Goal: Task Accomplishment & Management: Complete application form

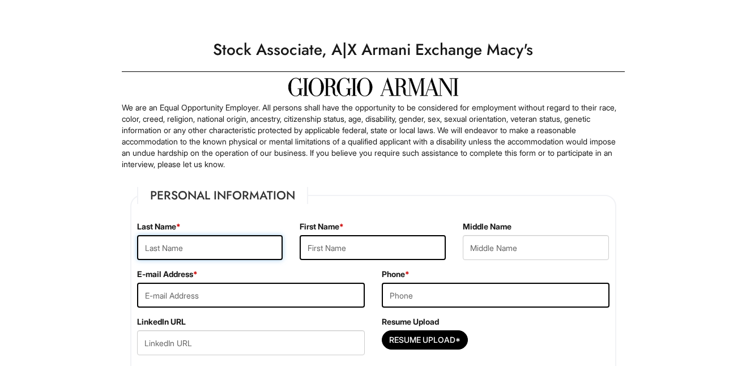
click at [212, 243] on input "text" at bounding box center [210, 247] width 146 height 25
type input "Nyazamba"
type input "[PERSON_NAME]"
type input "4708614535"
type input "[STREET_ADDRESS]"
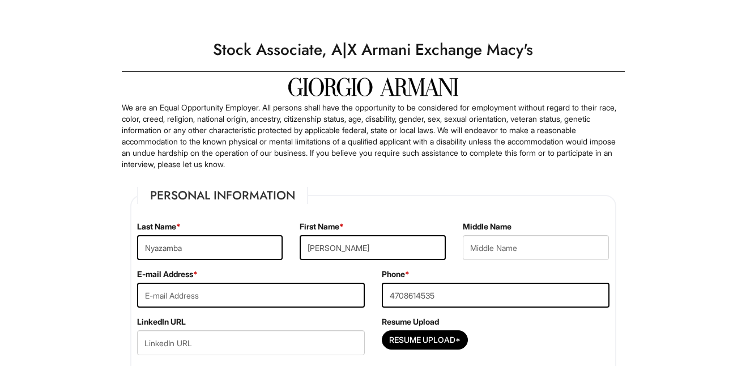
type input "[GEOGRAPHIC_DATA]"
select select "GA"
type input "30329"
select select "[GEOGRAPHIC_DATA]"
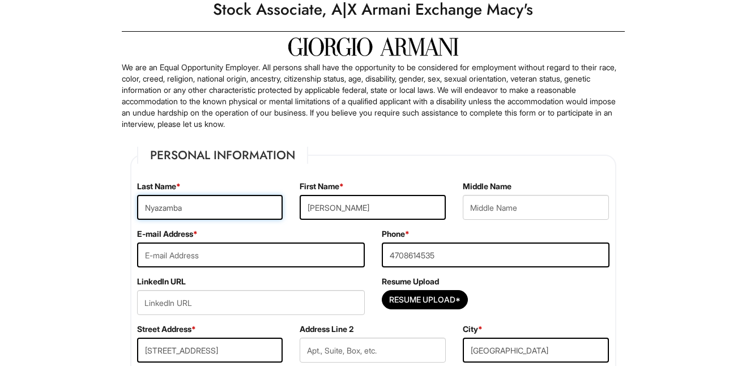
scroll to position [40, 0]
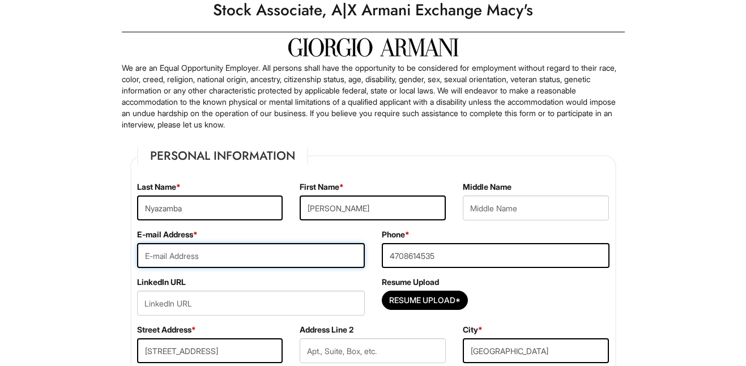
click at [278, 257] on input "email" at bounding box center [251, 255] width 228 height 25
type input "[EMAIL_ADDRESS][DOMAIN_NAME]"
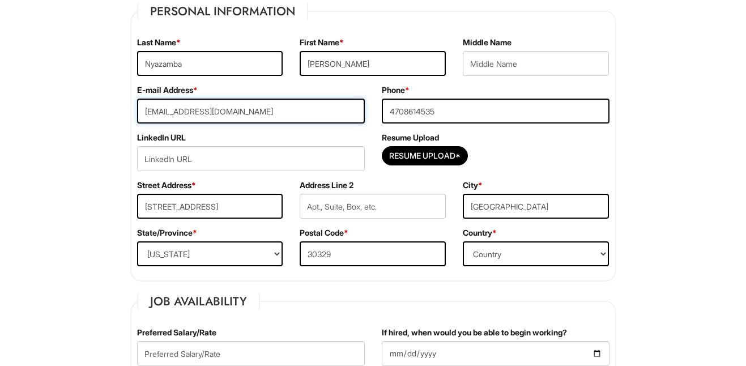
scroll to position [186, 0]
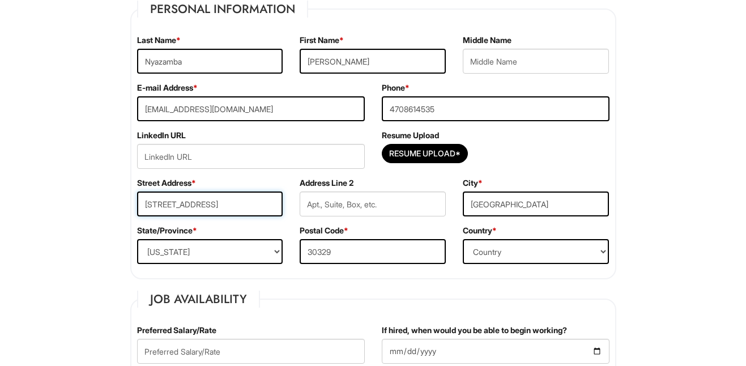
drag, startPoint x: 213, startPoint y: 203, endPoint x: 237, endPoint y: 205, distance: 24.5
click at [238, 205] on input "[STREET_ADDRESS]" at bounding box center [210, 203] width 146 height 25
click at [351, 205] on input "text" at bounding box center [373, 203] width 146 height 25
paste input "#5"
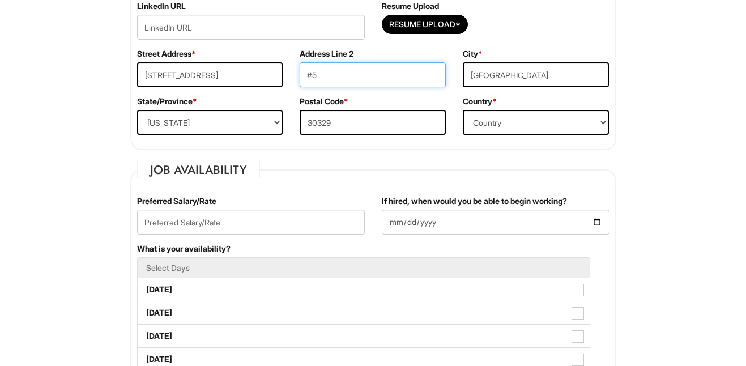
scroll to position [316, 0]
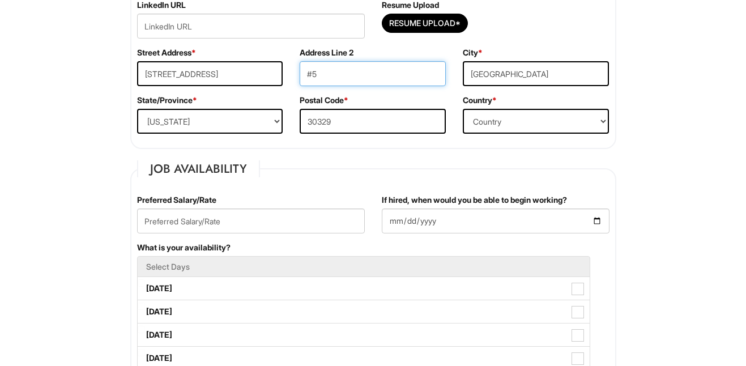
type input "#5"
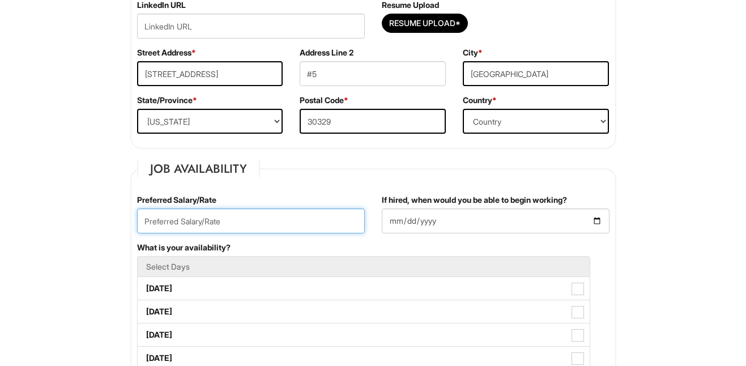
click at [280, 217] on input "text" at bounding box center [251, 220] width 228 height 25
type input "$17.50/hour"
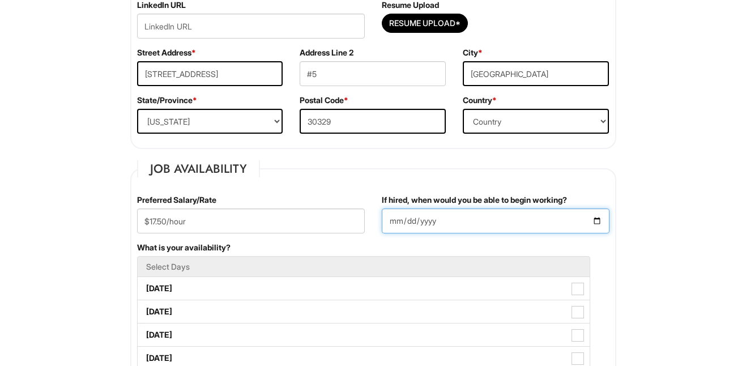
click at [448, 220] on input "If hired, when would you be able to begin working?" at bounding box center [496, 220] width 228 height 25
type input "2025-09-08"
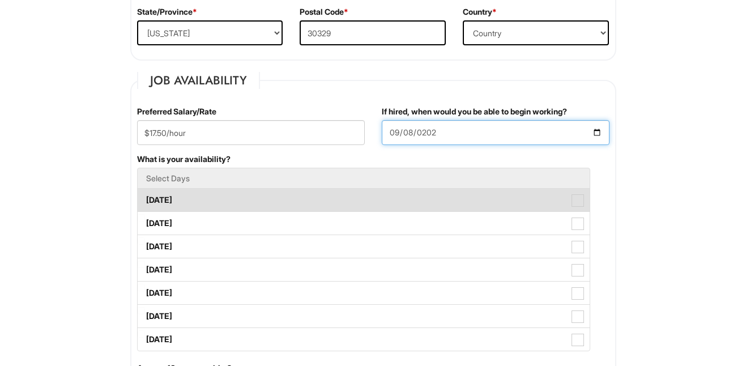
scroll to position [406, 0]
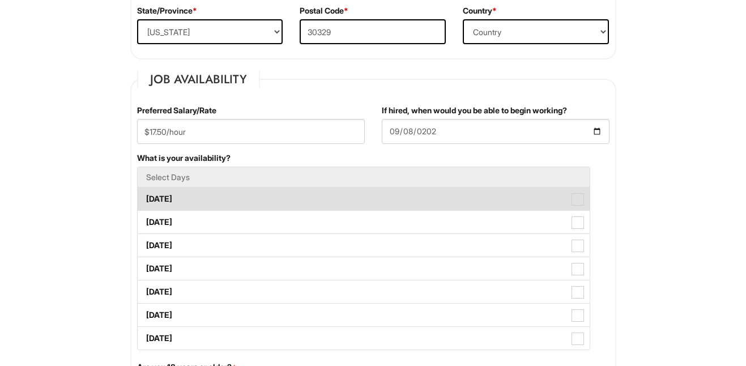
click at [578, 200] on span at bounding box center [577, 199] width 12 height 12
click at [145, 197] on Available_Monday "Monday" at bounding box center [141, 193] width 7 height 7
checkbox Available_Monday "true"
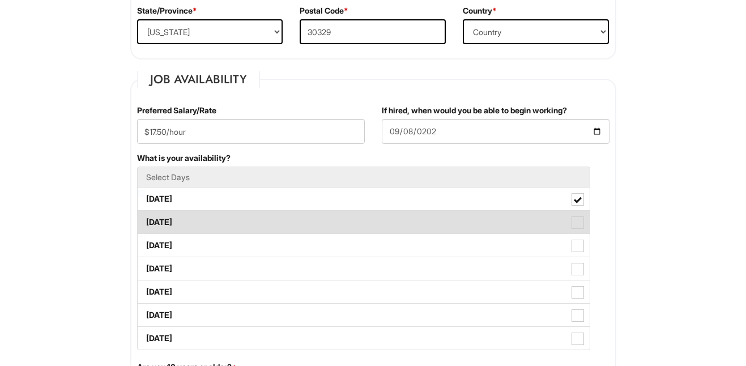
click at [579, 224] on span at bounding box center [577, 222] width 12 height 12
click at [145, 220] on Available_Tuesday "Tuesday" at bounding box center [141, 216] width 7 height 7
checkbox Available_Tuesday "true"
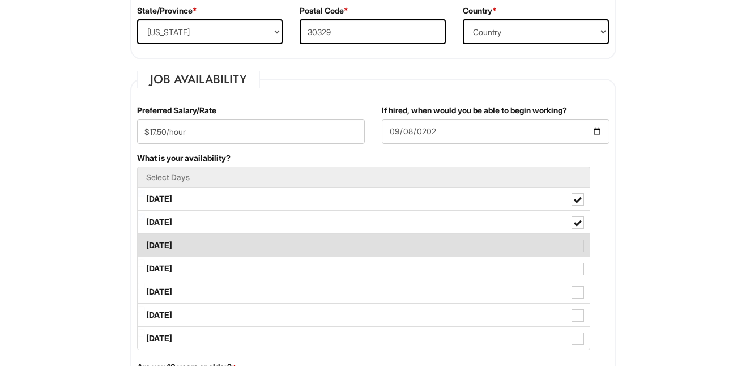
click at [579, 250] on span at bounding box center [577, 245] width 12 height 12
click at [145, 243] on Available_Wednesday "Wednesday" at bounding box center [141, 239] width 7 height 7
checkbox Available_Wednesday "true"
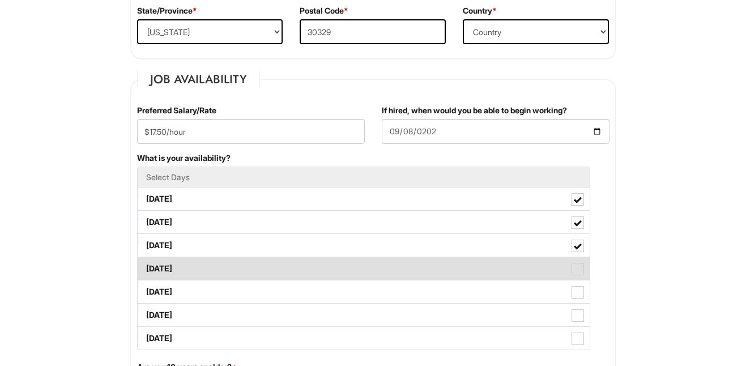
click at [578, 270] on span at bounding box center [577, 269] width 12 height 12
click at [145, 267] on Available_Thursday "Thursday" at bounding box center [141, 262] width 7 height 7
checkbox Available_Thursday "true"
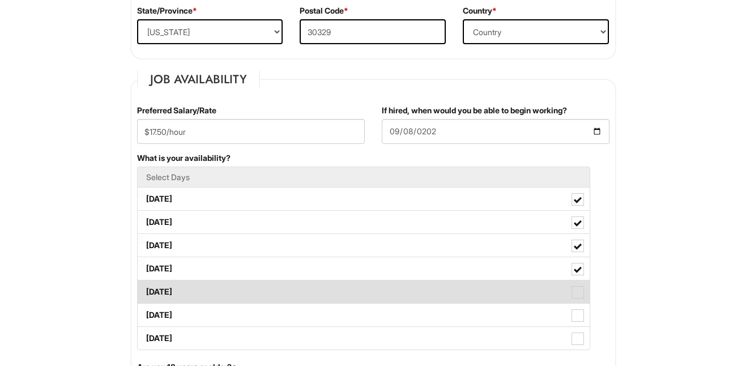
click at [578, 293] on span at bounding box center [577, 292] width 12 height 12
click at [145, 290] on Available_Friday "Friday" at bounding box center [141, 286] width 7 height 7
checkbox Available_Friday "true"
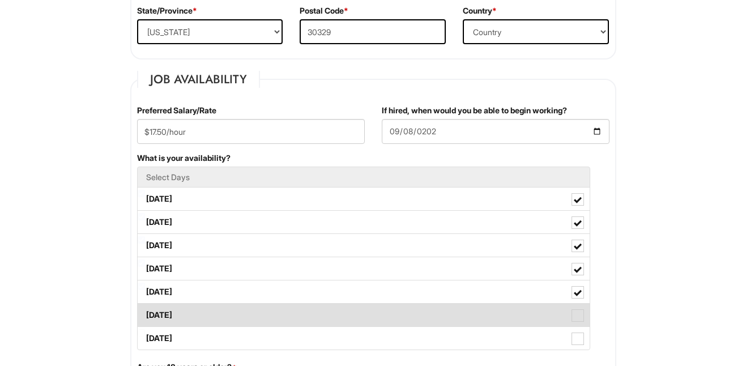
click at [578, 320] on span at bounding box center [577, 315] width 12 height 12
click at [145, 313] on Available_Saturday "Saturday" at bounding box center [141, 309] width 7 height 7
checkbox Available_Saturday "true"
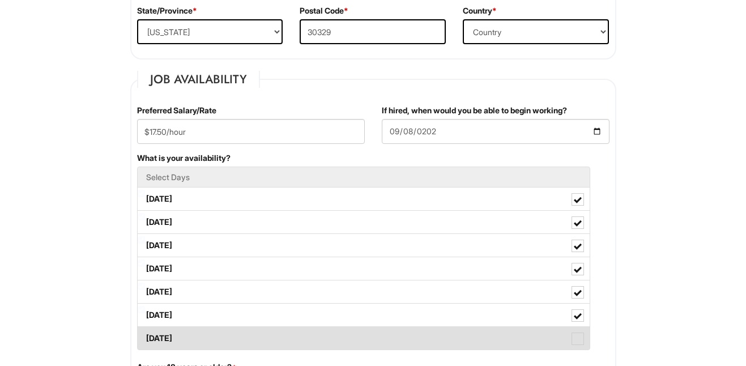
click at [579, 336] on span at bounding box center [577, 338] width 12 height 12
click at [145, 336] on Available_Sunday "Sunday" at bounding box center [141, 332] width 7 height 7
checkbox Available_Sunday "true"
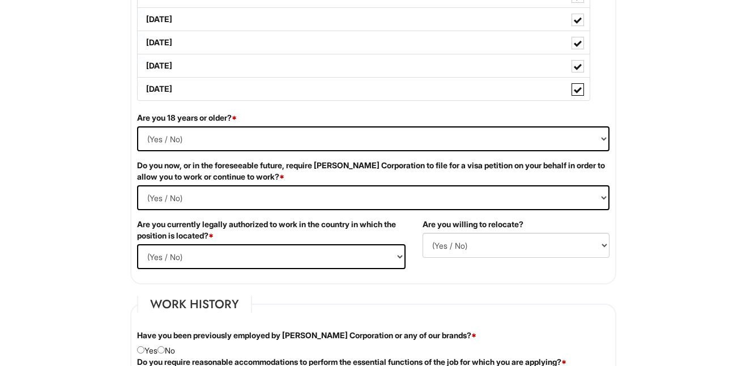
scroll to position [653, 0]
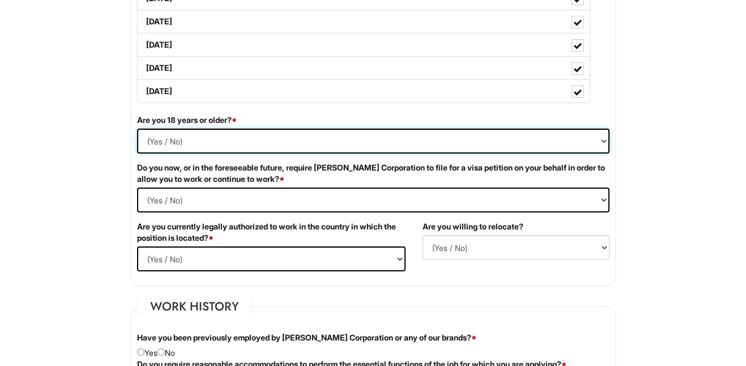
click at [602, 140] on select "(Yes / No) Yes No" at bounding box center [373, 141] width 472 height 25
select select "Yes"
click at [137, 129] on select "(Yes / No) Yes No" at bounding box center [373, 141] width 472 height 25
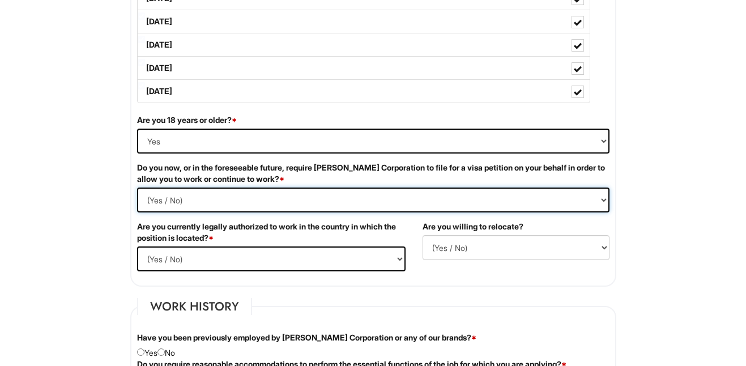
click at [551, 200] on Required "(Yes / No) Yes No" at bounding box center [373, 199] width 472 height 25
select Required "No"
click at [137, 187] on Required "(Yes / No) Yes No" at bounding box center [373, 199] width 472 height 25
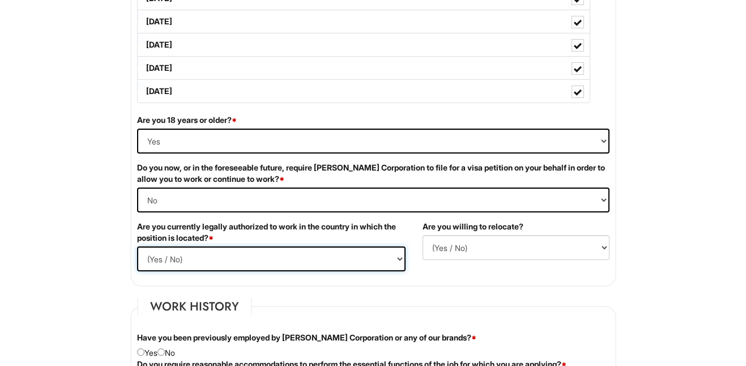
click at [396, 257] on select "(Yes / No) Yes No" at bounding box center [271, 258] width 268 height 25
select select "Yes"
click at [137, 246] on select "(Yes / No) Yes No" at bounding box center [271, 258] width 268 height 25
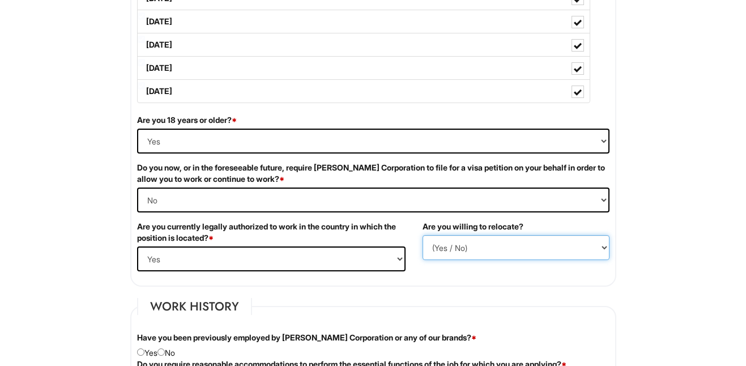
click at [486, 246] on select "(Yes / No) No Yes" at bounding box center [515, 247] width 187 height 25
select select "Y"
click at [422, 235] on select "(Yes / No) No Yes" at bounding box center [515, 247] width 187 height 25
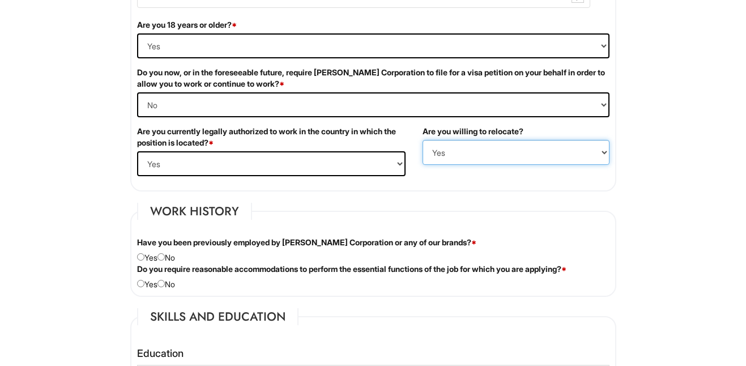
scroll to position [750, 0]
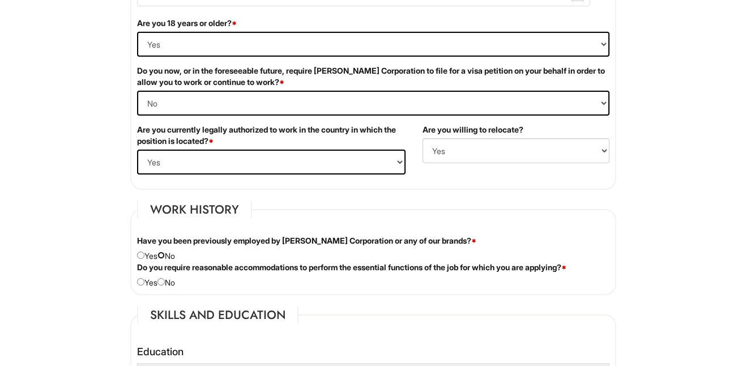
click at [164, 255] on input "radio" at bounding box center [160, 254] width 7 height 7
radio input "true"
click at [165, 283] on input "radio" at bounding box center [160, 281] width 7 height 7
radio input "true"
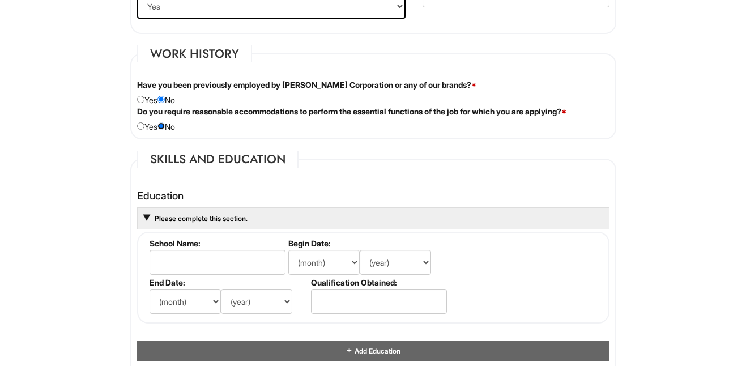
scroll to position [906, 0]
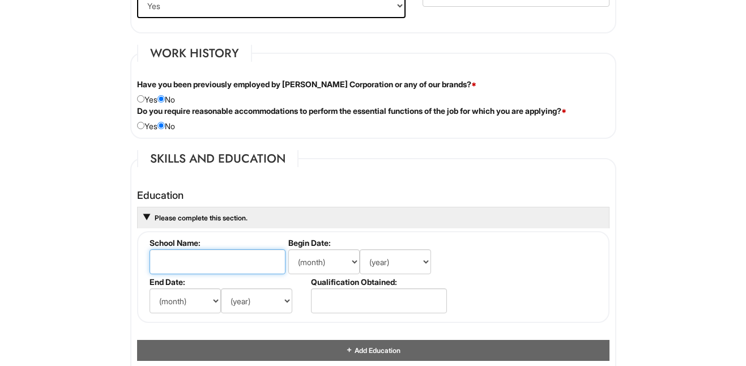
click at [237, 262] on input "text" at bounding box center [217, 261] width 136 height 25
type input "Lee University"
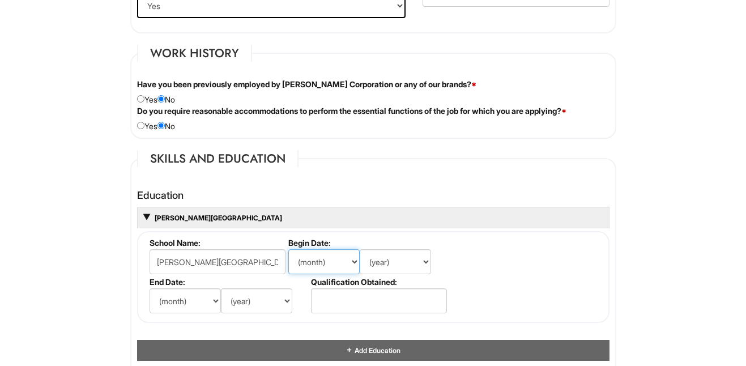
click at [352, 263] on select "(month) Jan Feb Mar Apr May Jun Jul Aug Sep Oct Nov Dec" at bounding box center [323, 261] width 71 height 25
select select "8"
click at [288, 249] on select "(month) Jan Feb Mar Apr May Jun Jul Aug Sep Oct Nov Dec" at bounding box center [323, 261] width 71 height 25
click at [406, 263] on select "(year) 2029 2028 2027 2026 2025 2024 2023 2022 2021 2020 2019 2018 2017 2016 20…" at bounding box center [395, 261] width 71 height 25
select select "2004"
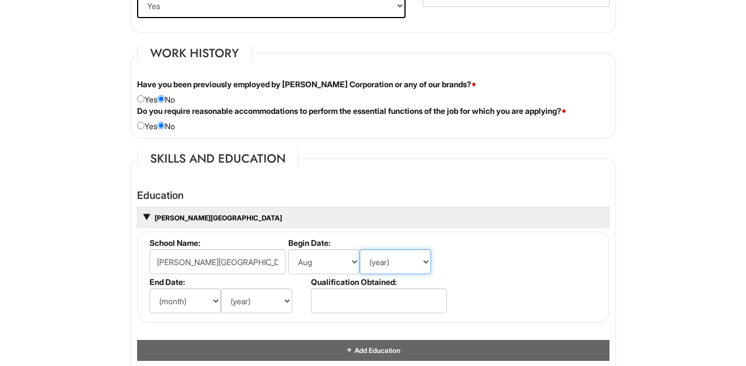
click at [360, 249] on select "(year) 2029 2028 2027 2026 2025 2024 2023 2022 2021 2020 2019 2018 2017 2016 20…" at bounding box center [395, 261] width 71 height 25
click at [204, 305] on select "(month) Jan Feb Mar Apr May Jun Jul Aug Sep Oct Nov Dec" at bounding box center [184, 300] width 71 height 25
select select "5"
click at [149, 288] on select "(month) Jan Feb Mar Apr May Jun Jul Aug Sep Oct Nov Dec" at bounding box center [184, 300] width 71 height 25
click at [277, 301] on select "(year) 2029 2028 2027 2026 2025 2024 2023 2022 2021 2020 2019 2018 2017 2016 20…" at bounding box center [256, 300] width 71 height 25
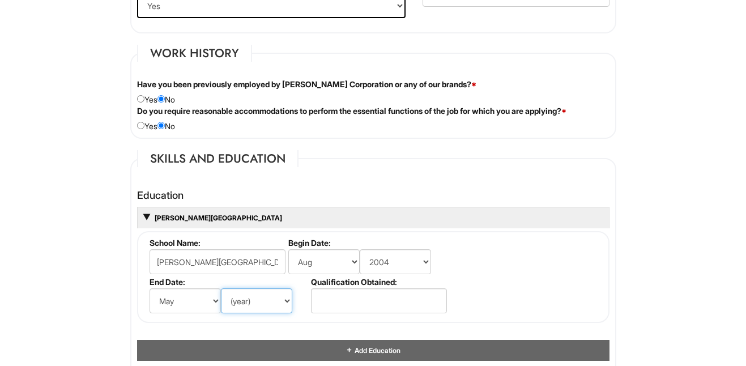
select select "2008"
click at [221, 288] on select "(year) 2029 2028 2027 2026 2025 2024 2023 2022 2021 2020 2019 2018 2017 2016 20…" at bounding box center [256, 300] width 71 height 25
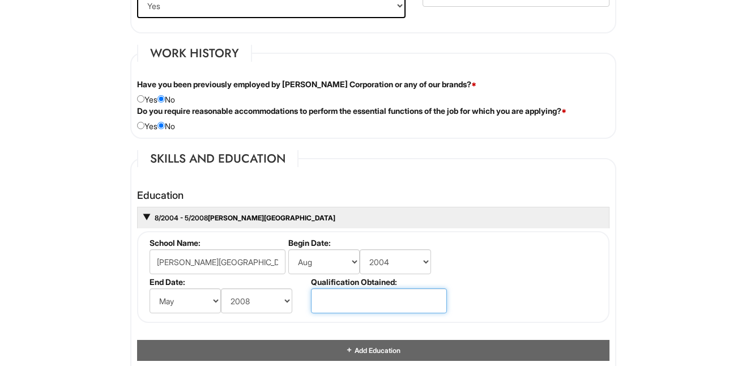
click at [341, 303] on input "text" at bounding box center [379, 300] width 136 height 25
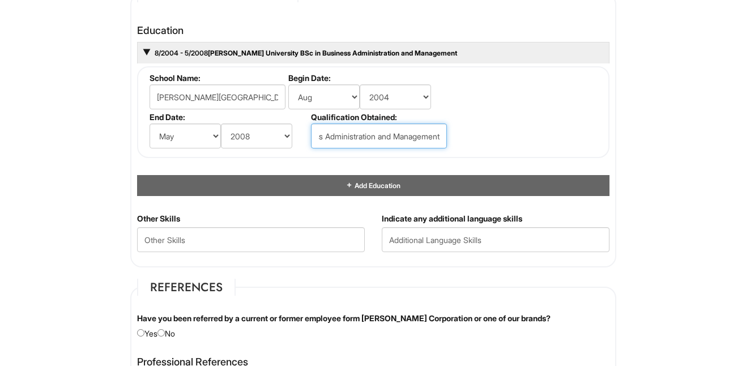
scroll to position [1072, 0]
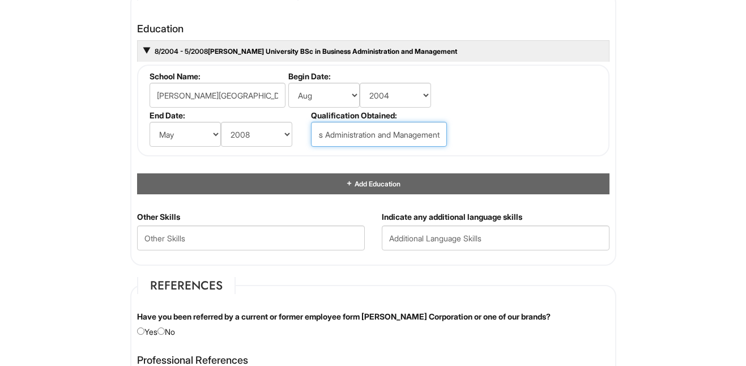
type input "BSc in Business Administration and Management"
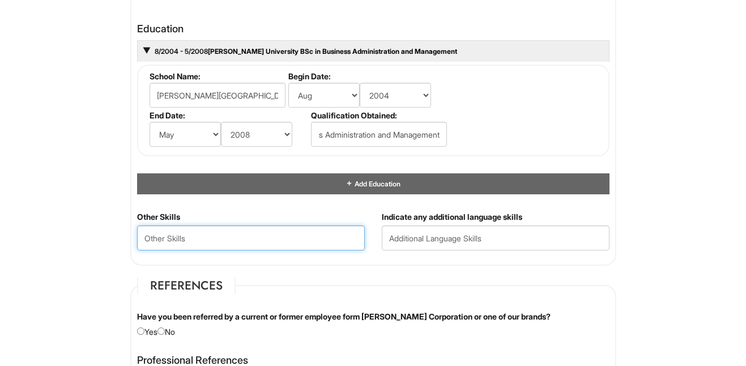
scroll to position [0, 0]
click at [259, 238] on Skills "text" at bounding box center [251, 237] width 228 height 25
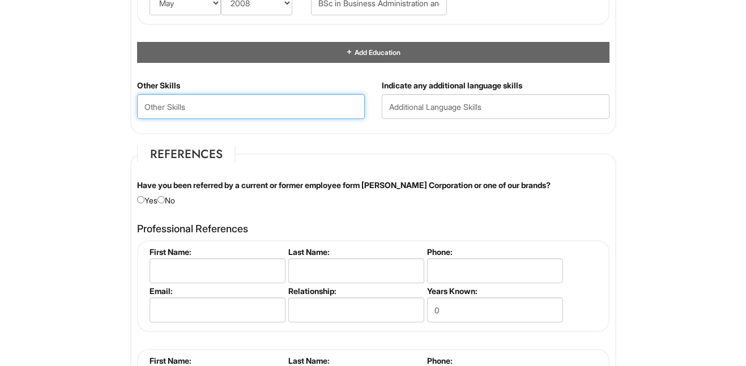
scroll to position [1204, 0]
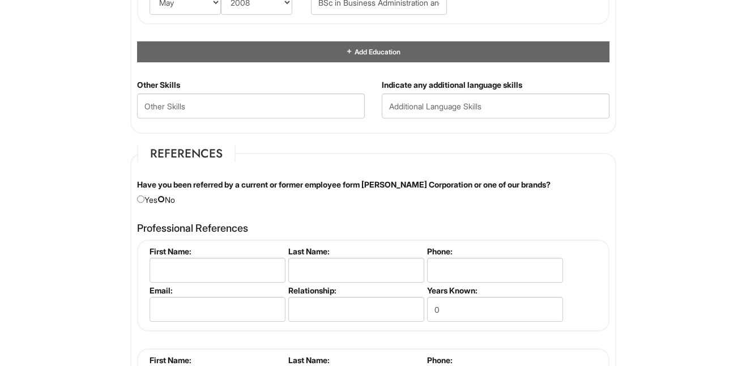
click at [165, 199] on input "radio" at bounding box center [160, 198] width 7 height 7
radio input "true"
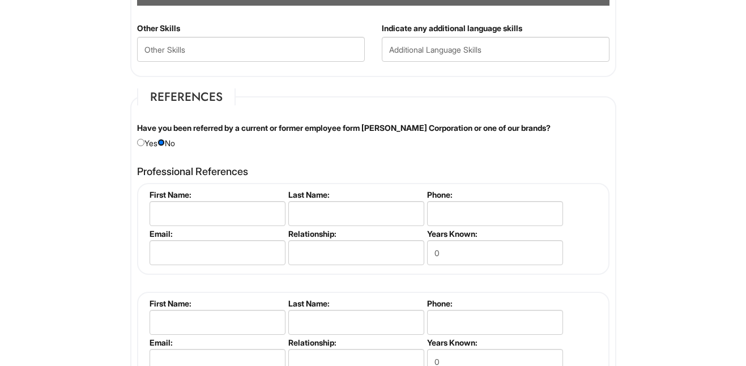
scroll to position [1264, 0]
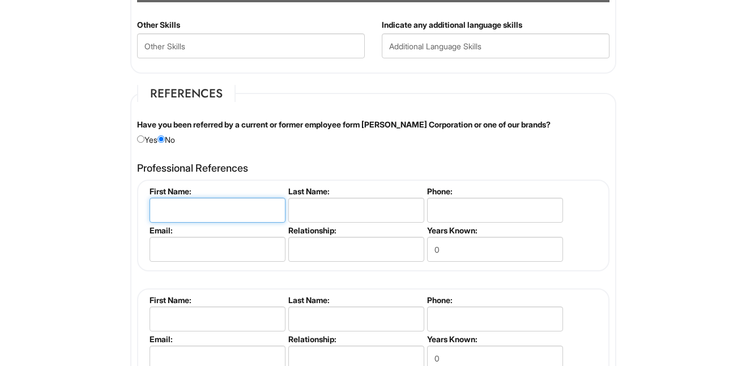
click at [221, 209] on input "text" at bounding box center [217, 210] width 136 height 25
type input "Taona"
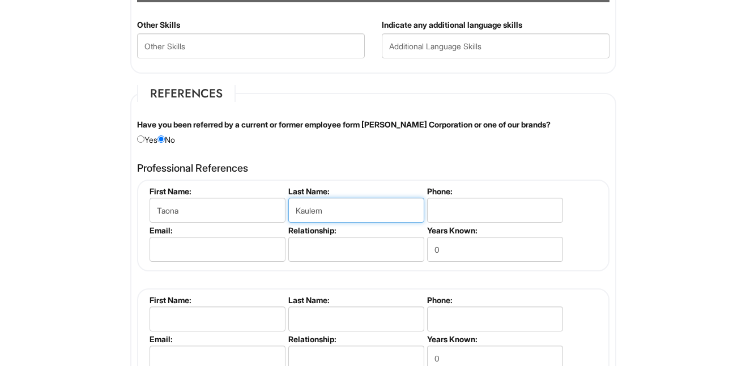
type input "Kaulem"
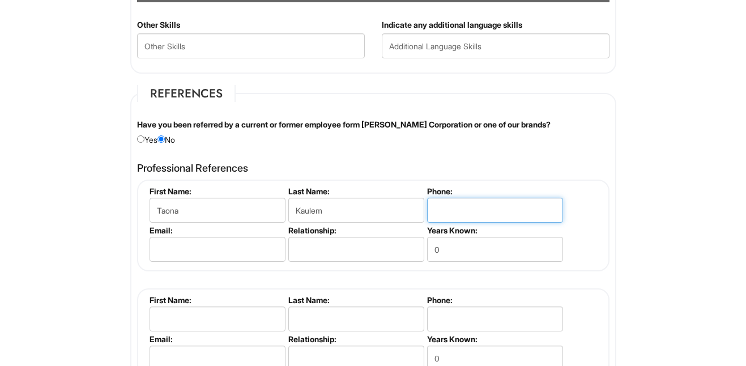
click at [450, 209] on input "tel" at bounding box center [495, 210] width 136 height 25
type input "404-425-0325"
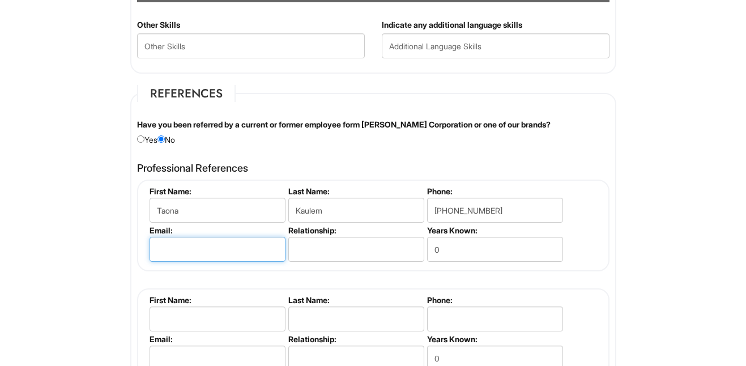
click at [226, 250] on input "email" at bounding box center [217, 249] width 136 height 25
type input "tkaulem@yahoo.com"
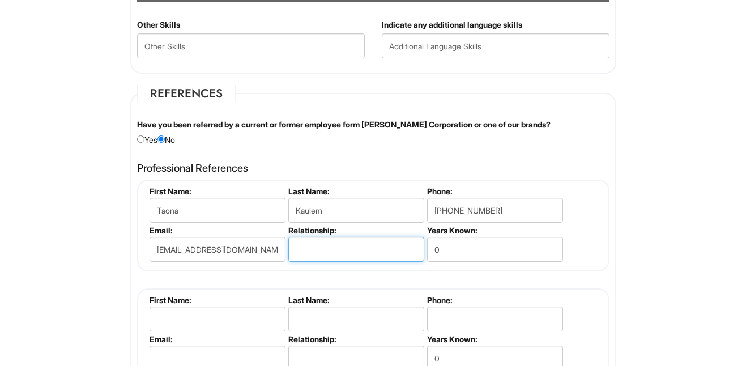
click at [326, 251] on input "text" at bounding box center [356, 249] width 136 height 25
type input "Mentor"
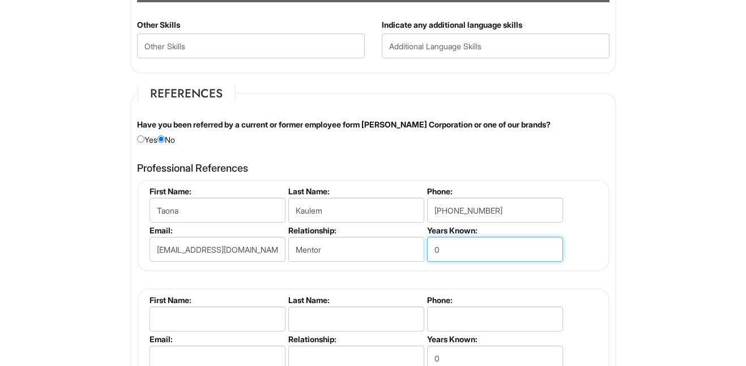
click at [462, 256] on input "0" at bounding box center [495, 249] width 136 height 25
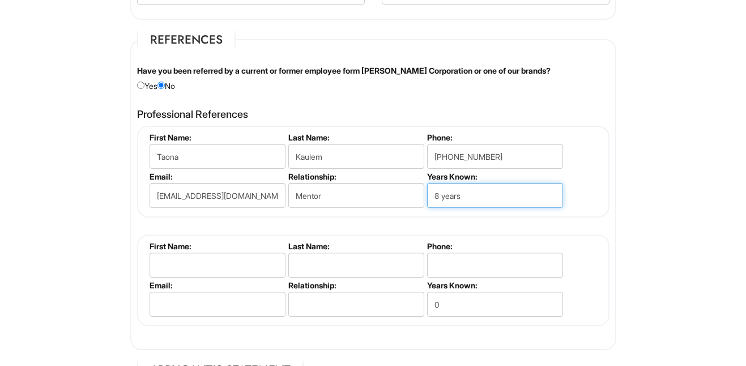
scroll to position [1320, 0]
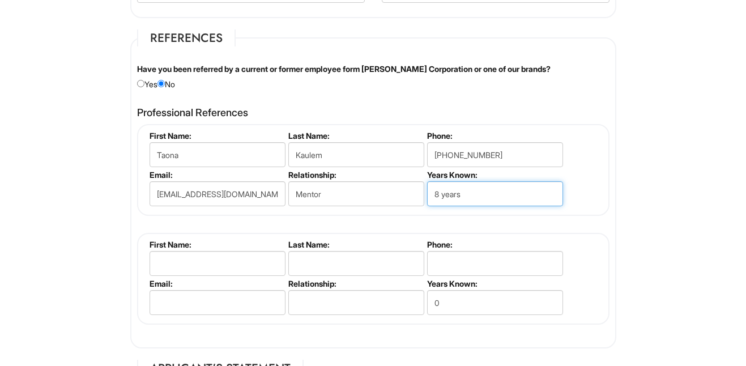
type input "8 years"
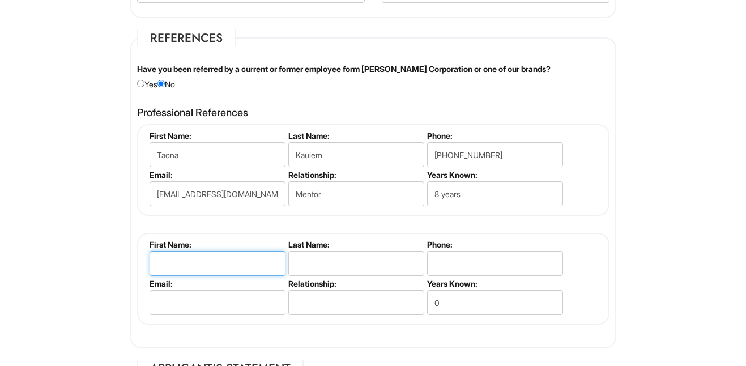
click at [163, 266] on input "text" at bounding box center [217, 263] width 136 height 25
click at [212, 263] on input "Tiyiselani Shipalane" at bounding box center [217, 263] width 136 height 25
type input "Tiyiselani"
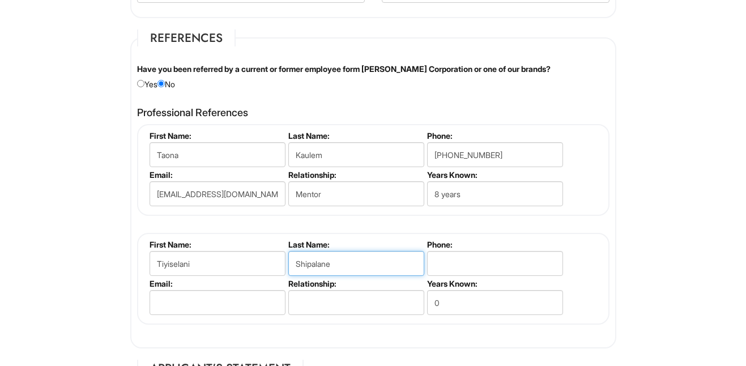
type input "Shipalane"
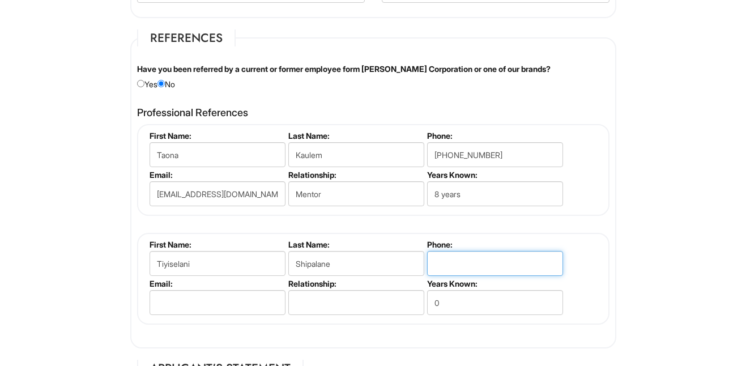
click at [468, 262] on input "tel" at bounding box center [495, 263] width 136 height 25
click at [465, 265] on input "503-3815300" at bounding box center [495, 263] width 136 height 25
type input "503-381-5300"
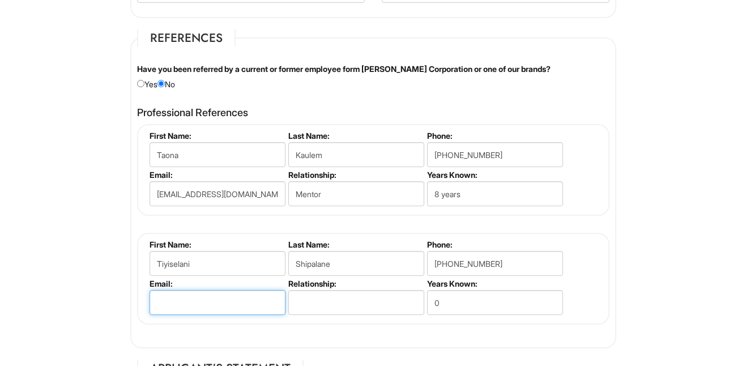
click at [212, 303] on input "email" at bounding box center [217, 302] width 136 height 25
type input "tshipalane@gmail.com"
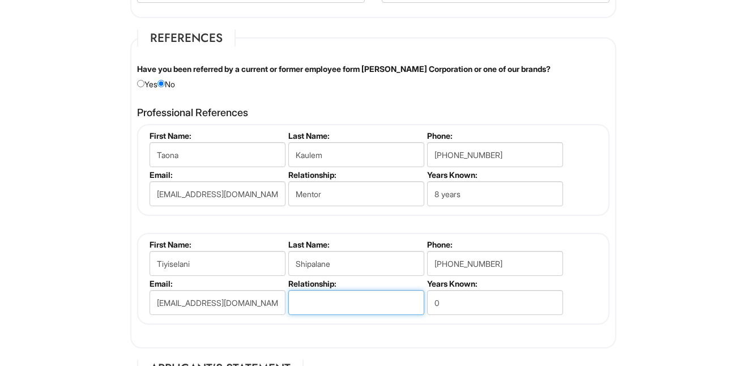
click at [328, 303] on input "text" at bounding box center [356, 302] width 136 height 25
type input "Soccer Supervisor"
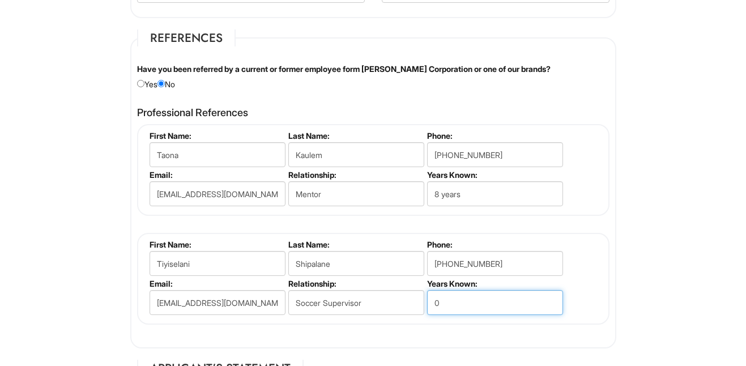
click at [465, 300] on input "0" at bounding box center [495, 302] width 136 height 25
type input "2"
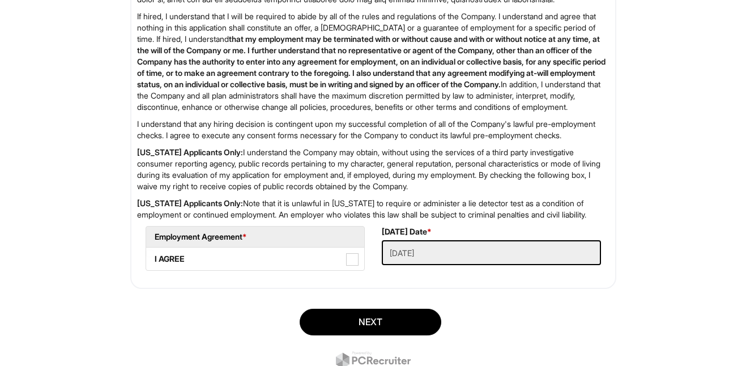
scroll to position [1800, 0]
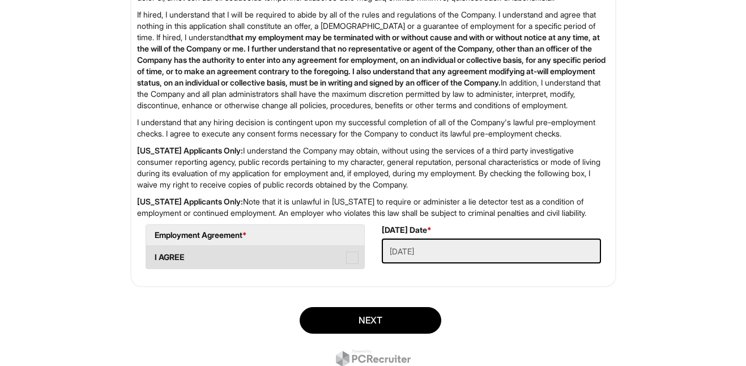
type input "21 years"
click at [246, 268] on label "I AGREE" at bounding box center [255, 257] width 218 height 23
click at [153, 255] on AGREE "I AGREE" at bounding box center [149, 251] width 7 height 7
checkbox AGREE "true"
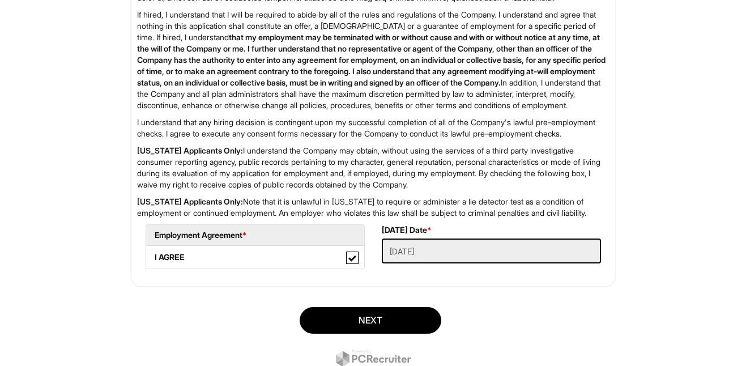
scroll to position [1892, 0]
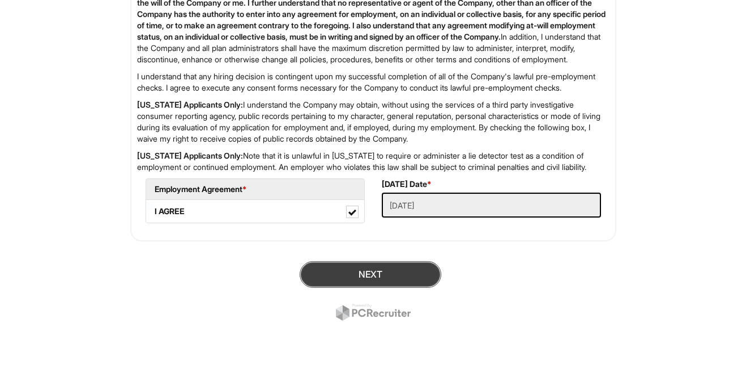
click at [365, 267] on button "Next" at bounding box center [371, 274] width 142 height 27
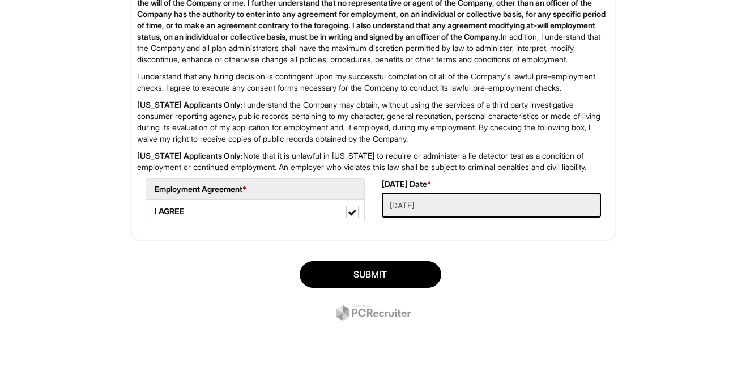
scroll to position [1914, 0]
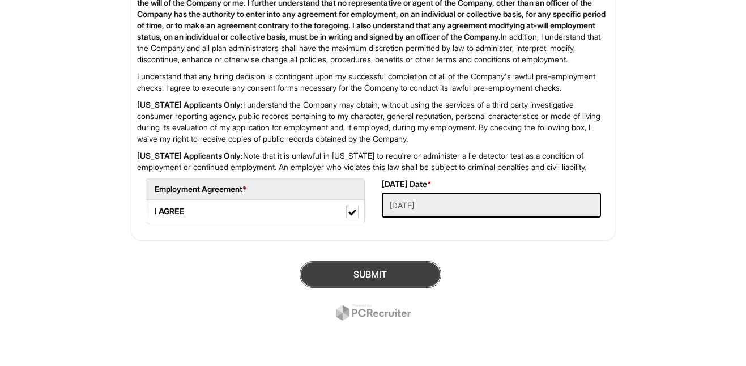
click at [370, 269] on button "SUBMIT" at bounding box center [371, 274] width 142 height 27
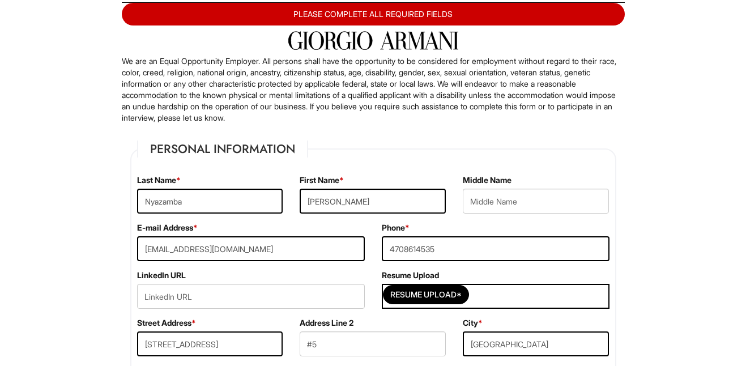
click at [492, 291] on div "Resume Upload*" at bounding box center [496, 296] width 228 height 25
click at [434, 294] on input "Resume Upload*" at bounding box center [425, 294] width 85 height 18
type input "C:\fakepath\Stanley Work Resume.pdf"
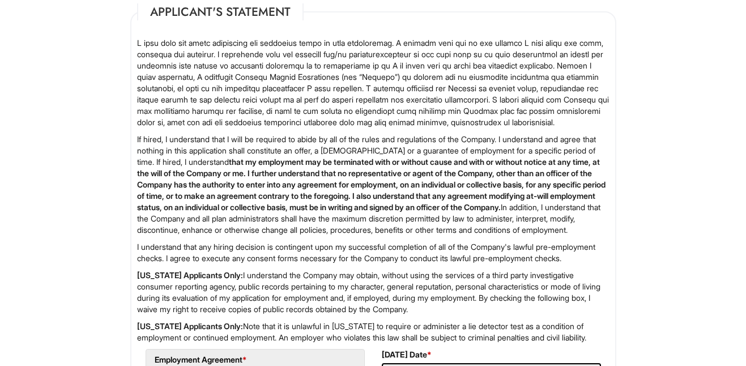
scroll to position [1914, 0]
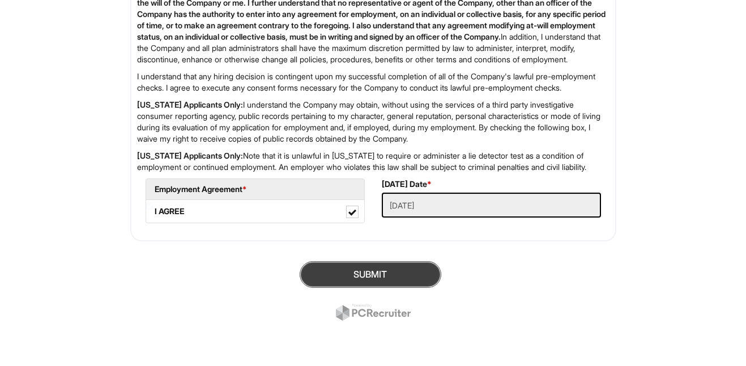
click at [363, 275] on button "SUBMIT" at bounding box center [371, 274] width 142 height 27
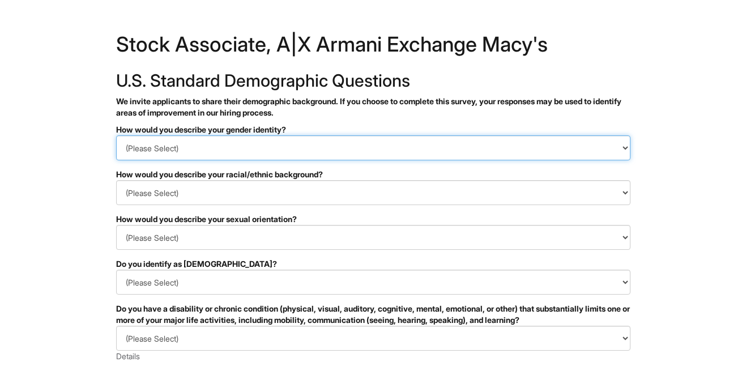
click at [627, 149] on select "(Please Select) Man Woman Non-binary I prefer to self-describe I don't wish to …" at bounding box center [373, 147] width 514 height 25
select select "Man"
click at [116, 135] on select "(Please Select) Man Woman Non-binary I prefer to self-describe I don't wish to …" at bounding box center [373, 147] width 514 height 25
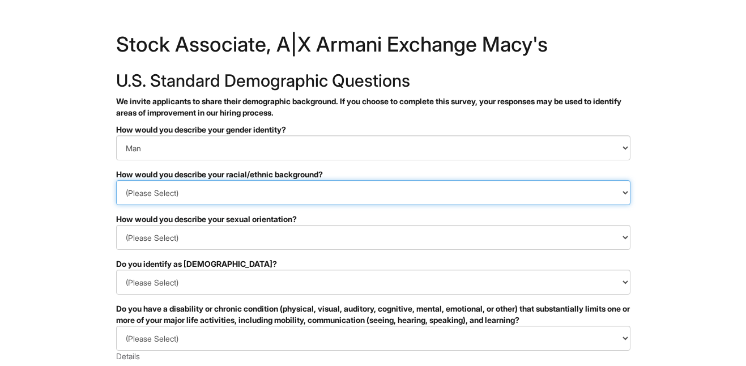
click at [522, 191] on select "(Please Select) Black or of African descent East Asian Hispanic, Latinx or of S…" at bounding box center [373, 192] width 514 height 25
select select "Black or of African descent"
click at [116, 180] on select "(Please Select) Black or of African descent East Asian Hispanic, Latinx or of S…" at bounding box center [373, 192] width 514 height 25
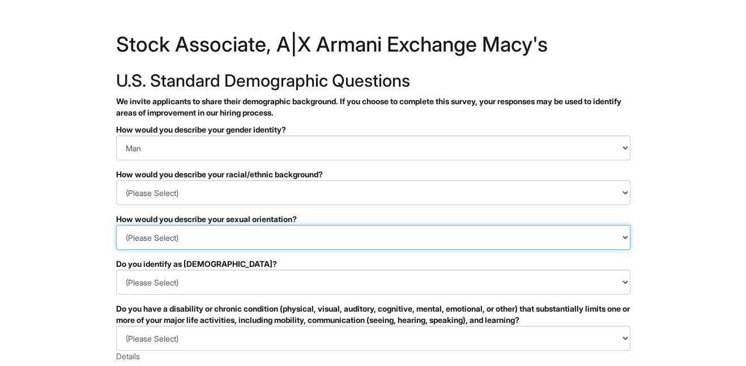
click at [457, 241] on select "(Please Select) Asexual Bisexual and/or pansexual Gay Heterosexual Lesbian Quee…" at bounding box center [373, 237] width 514 height 25
select select "Heterosexual"
click at [116, 225] on select "(Please Select) Asexual Bisexual and/or pansexual Gay Heterosexual Lesbian Quee…" at bounding box center [373, 237] width 514 height 25
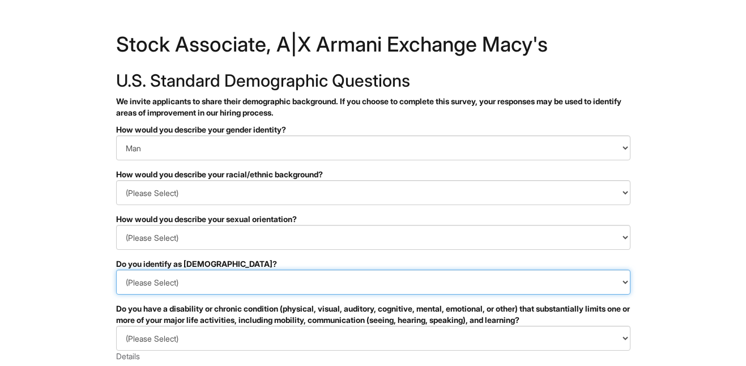
click at [441, 277] on select "(Please Select) Yes No I prefer to self-describe I don't wish to answer" at bounding box center [373, 282] width 514 height 25
select select "No"
click at [116, 270] on select "(Please Select) Yes No I prefer to self-describe I don't wish to answer" at bounding box center [373, 282] width 514 height 25
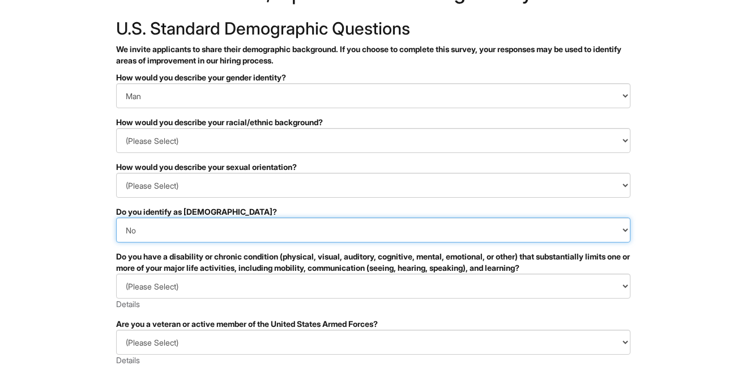
scroll to position [59, 0]
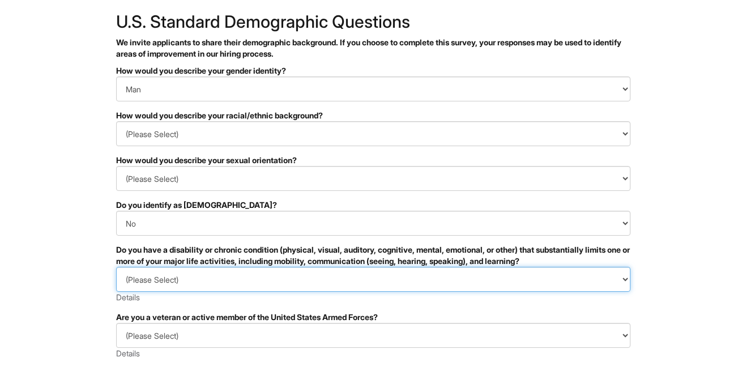
click at [412, 277] on select "(Please Select) YES, I HAVE A DISABILITY (or previously had a disability) NO, I…" at bounding box center [373, 279] width 514 height 25
select select "NO, I DON'T HAVE A DISABILITY"
click at [116, 267] on select "(Please Select) YES, I HAVE A DISABILITY (or previously had a disability) NO, I…" at bounding box center [373, 279] width 514 height 25
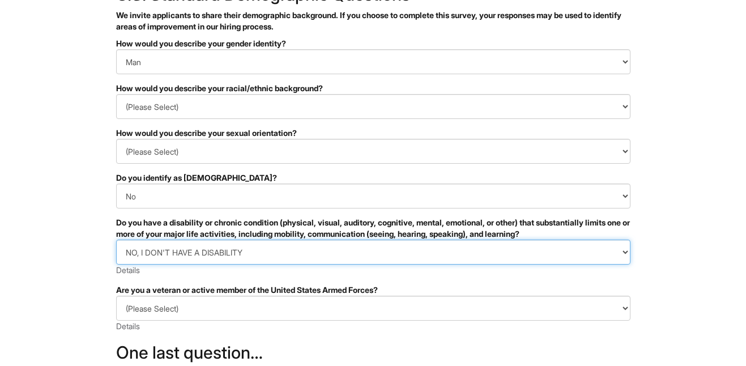
scroll to position [96, 0]
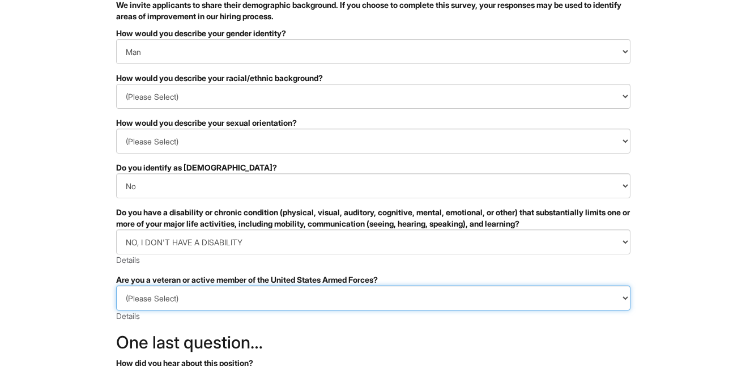
click at [396, 295] on select "(Please Select) I IDENTIFY AS ONE OR MORE OF THE CLASSIFICATIONS OF PROTECTED V…" at bounding box center [373, 297] width 514 height 25
select select "I AM NOT A PROTECTED VETERAN"
click at [116, 285] on select "(Please Select) I IDENTIFY AS ONE OR MORE OF THE CLASSIFICATIONS OF PROTECTED V…" at bounding box center [373, 297] width 514 height 25
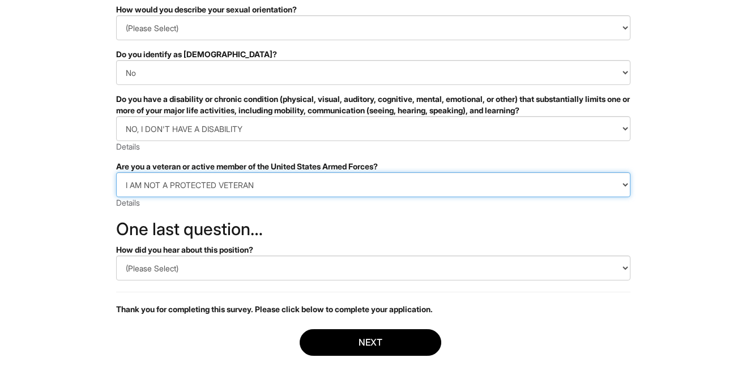
scroll to position [215, 0]
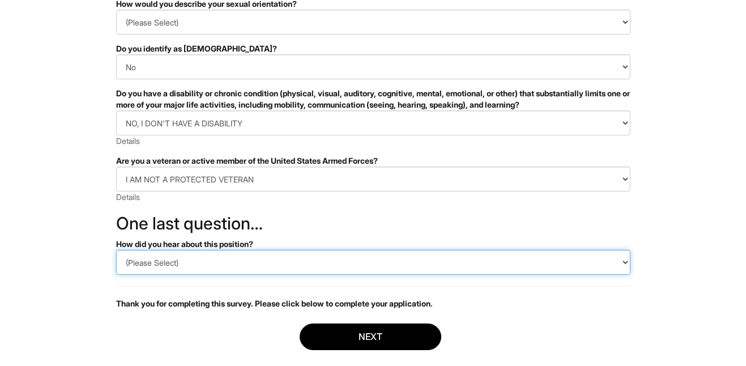
click at [363, 260] on select "(Please Select) CareerBuilder Indeed LinkedIn Monster Referral Other" at bounding box center [373, 262] width 514 height 25
select select "Indeed"
click at [116, 250] on select "(Please Select) CareerBuilder Indeed LinkedIn Monster Referral Other" at bounding box center [373, 262] width 514 height 25
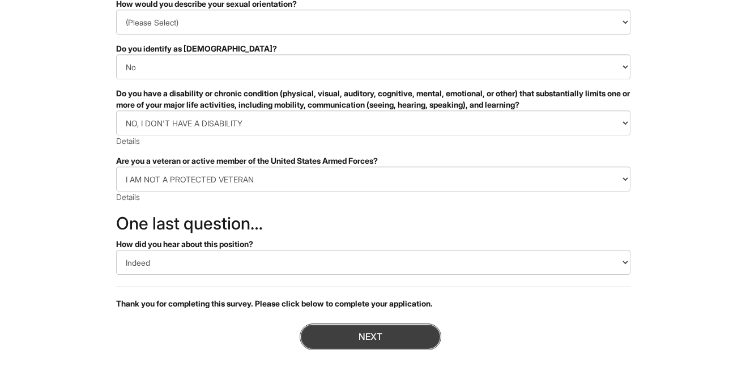
click at [392, 334] on button "Next" at bounding box center [371, 336] width 142 height 27
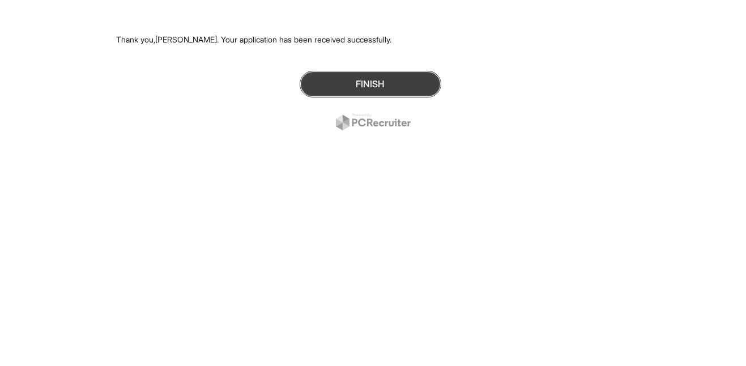
click at [388, 88] on button "Finish" at bounding box center [371, 84] width 142 height 27
